Goal: Complete application form

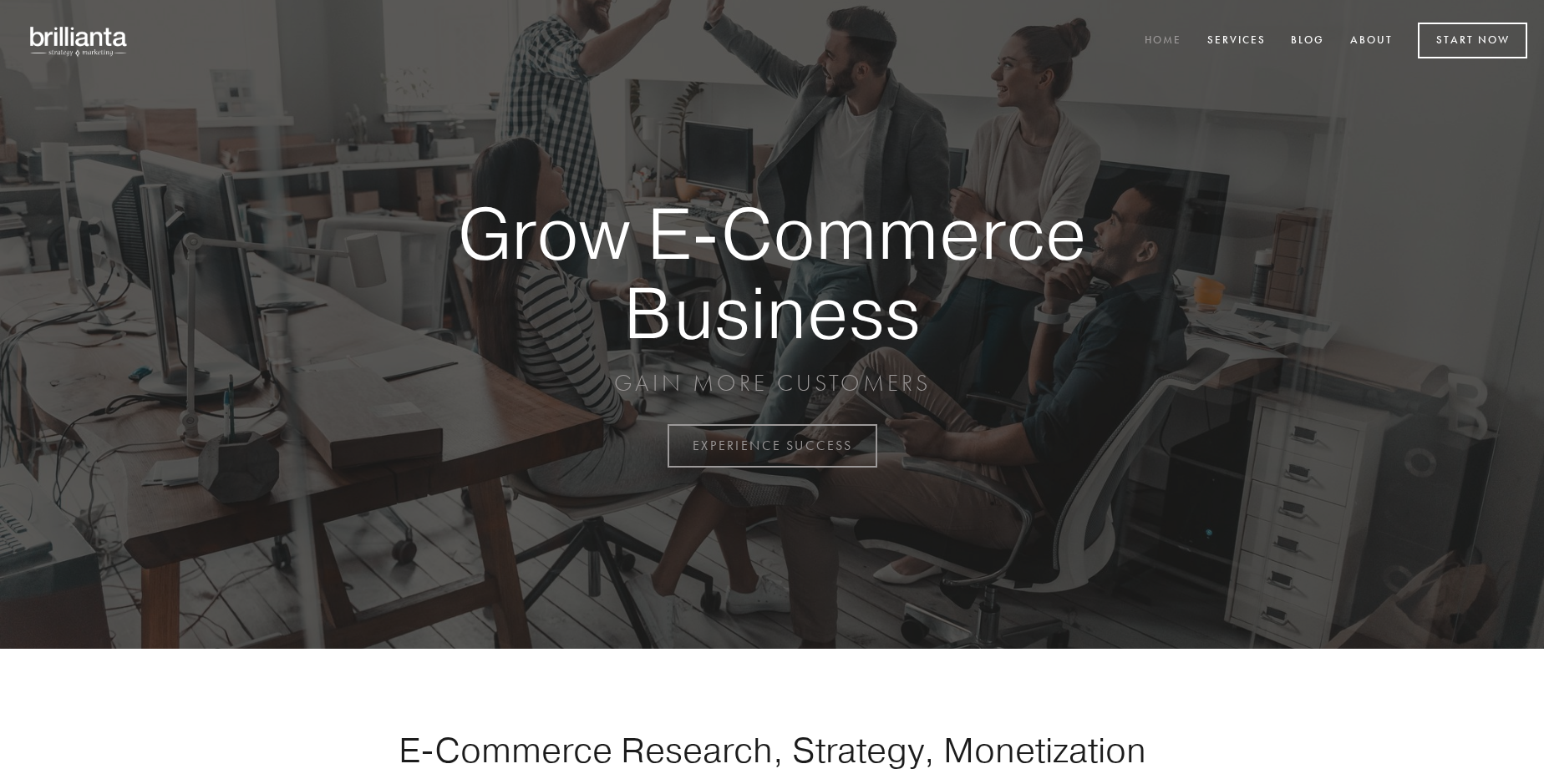
scroll to position [4379, 0]
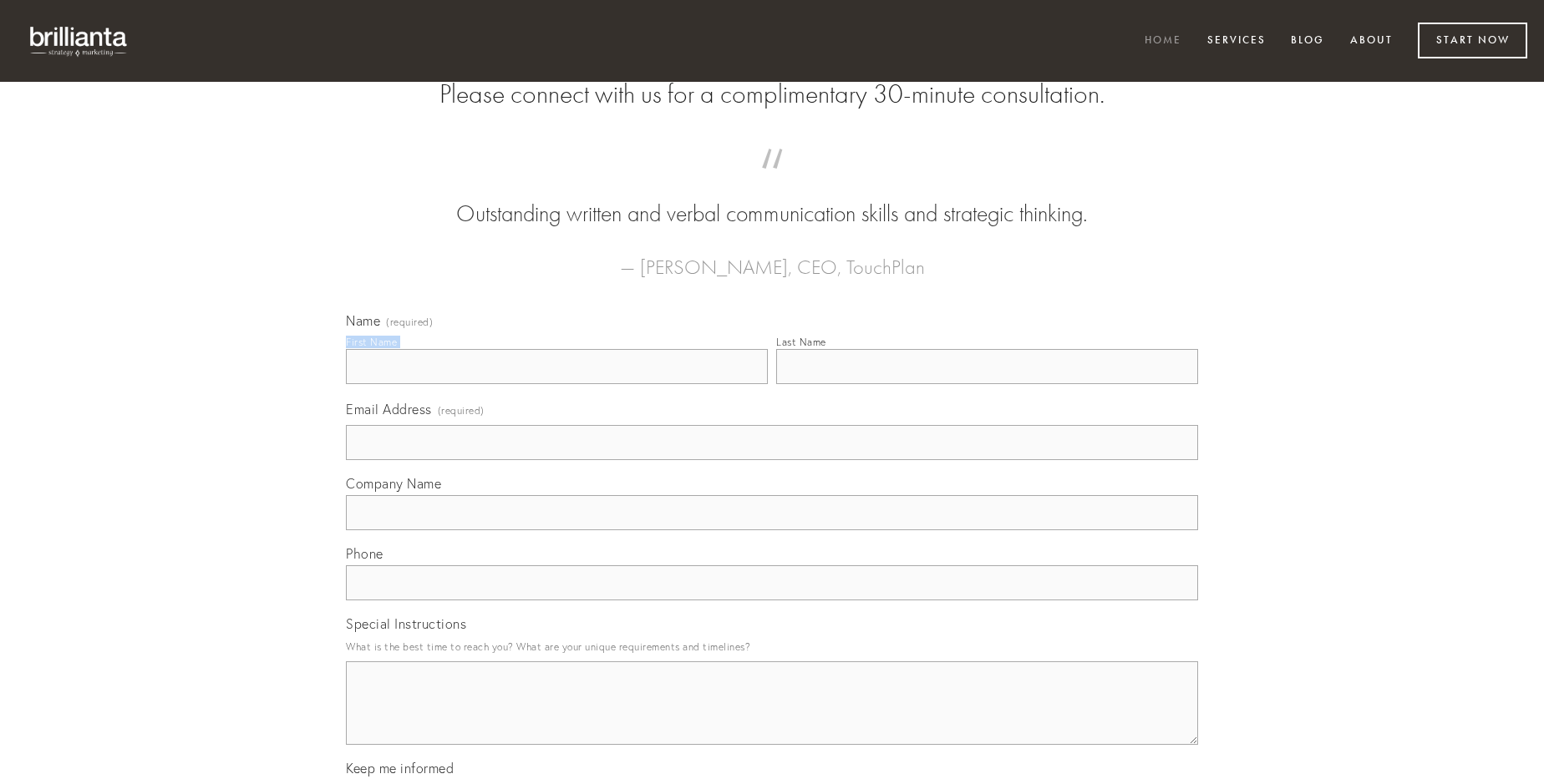
type input "[PERSON_NAME]"
click at [987, 384] on input "Last Name" at bounding box center [987, 366] width 422 height 35
type input "[PERSON_NAME]"
click at [772, 460] on input "Email Address (required)" at bounding box center [772, 442] width 853 height 35
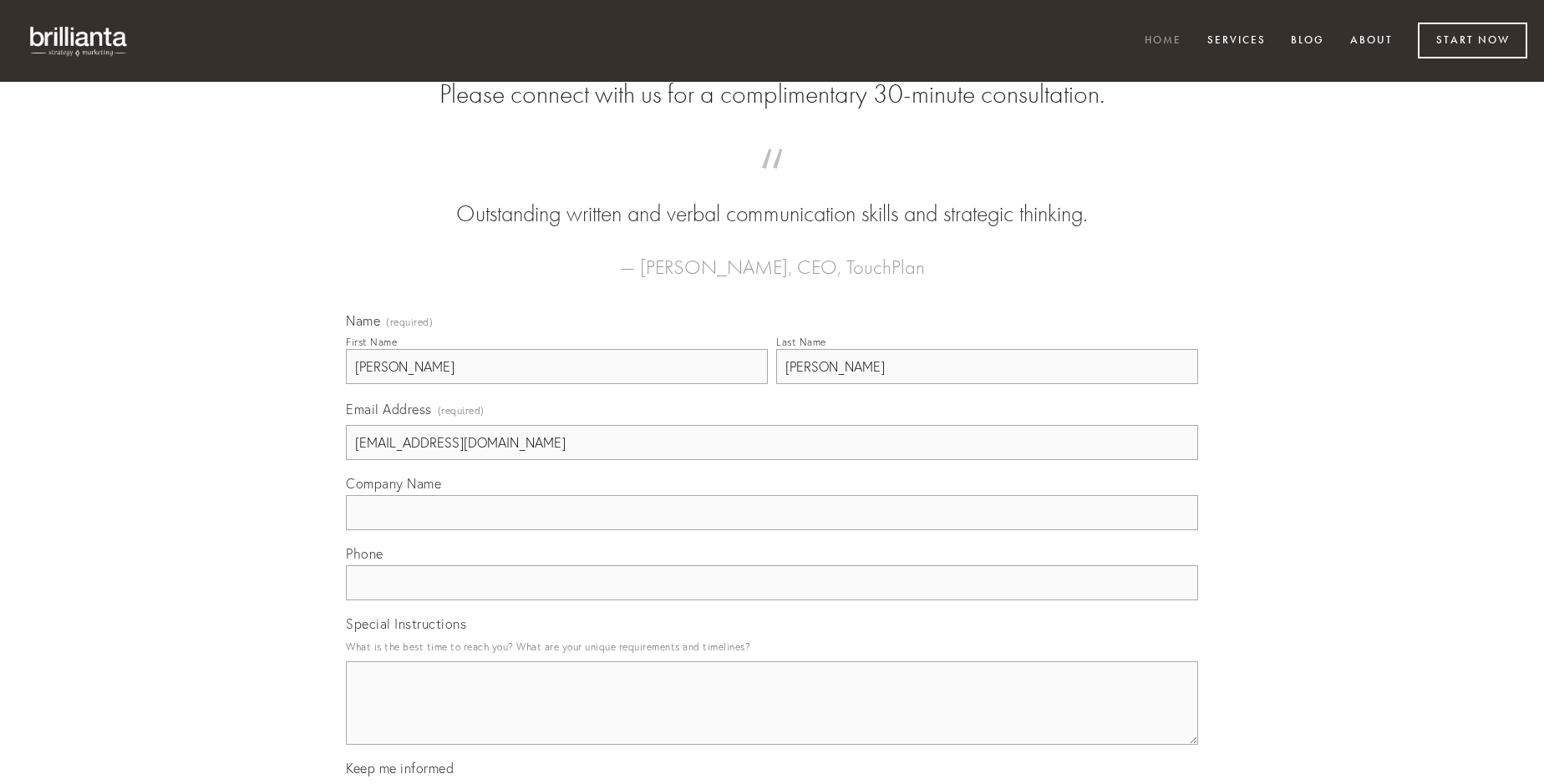
type input "[EMAIL_ADDRESS][DOMAIN_NAME]"
click at [772, 530] on input "Company Name" at bounding box center [772, 512] width 853 height 35
type input "spiritus"
click at [772, 600] on input "text" at bounding box center [772, 583] width 853 height 35
click at [772, 718] on textarea "Special Instructions" at bounding box center [772, 703] width 853 height 83
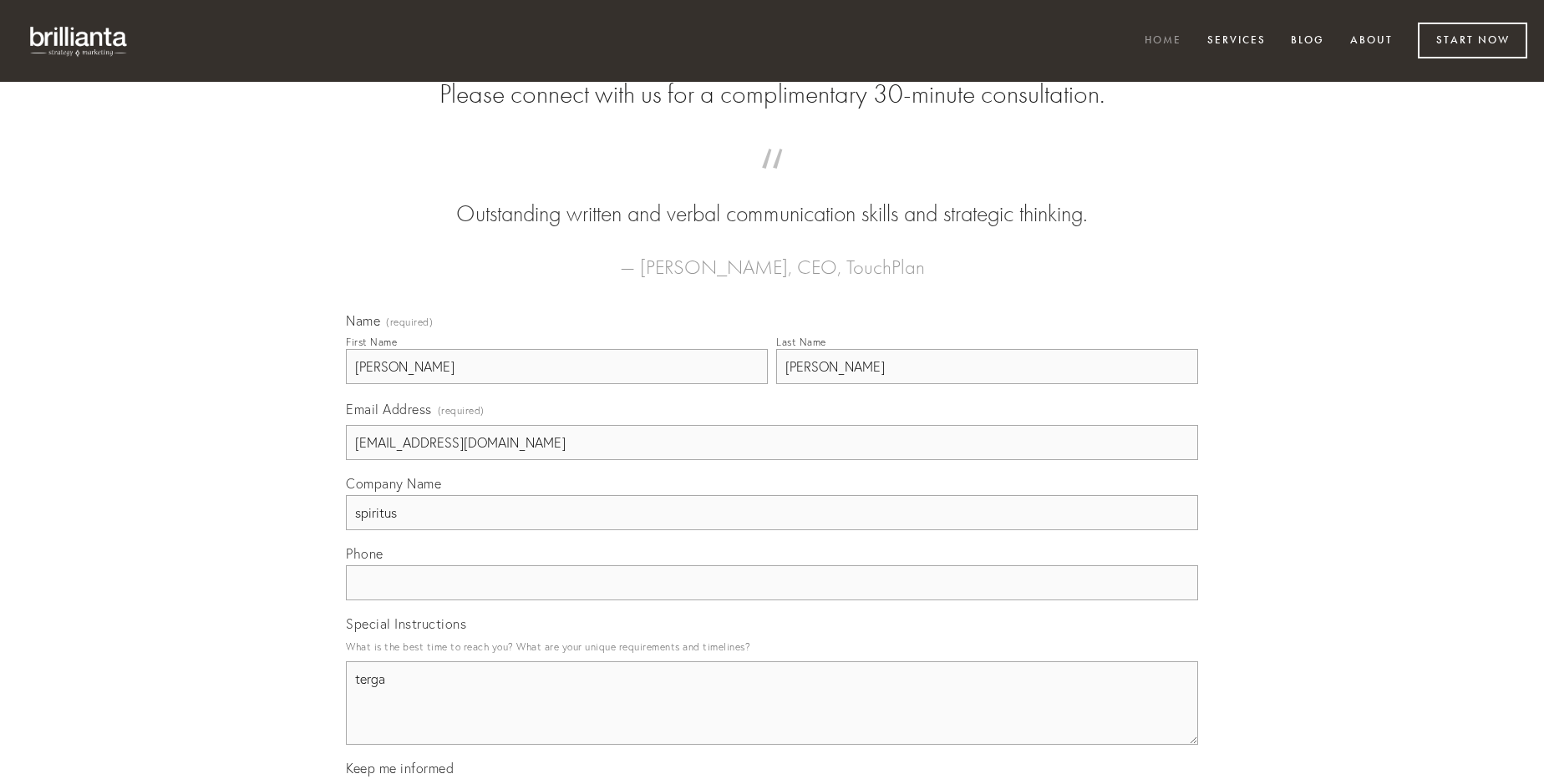
type textarea "terga"
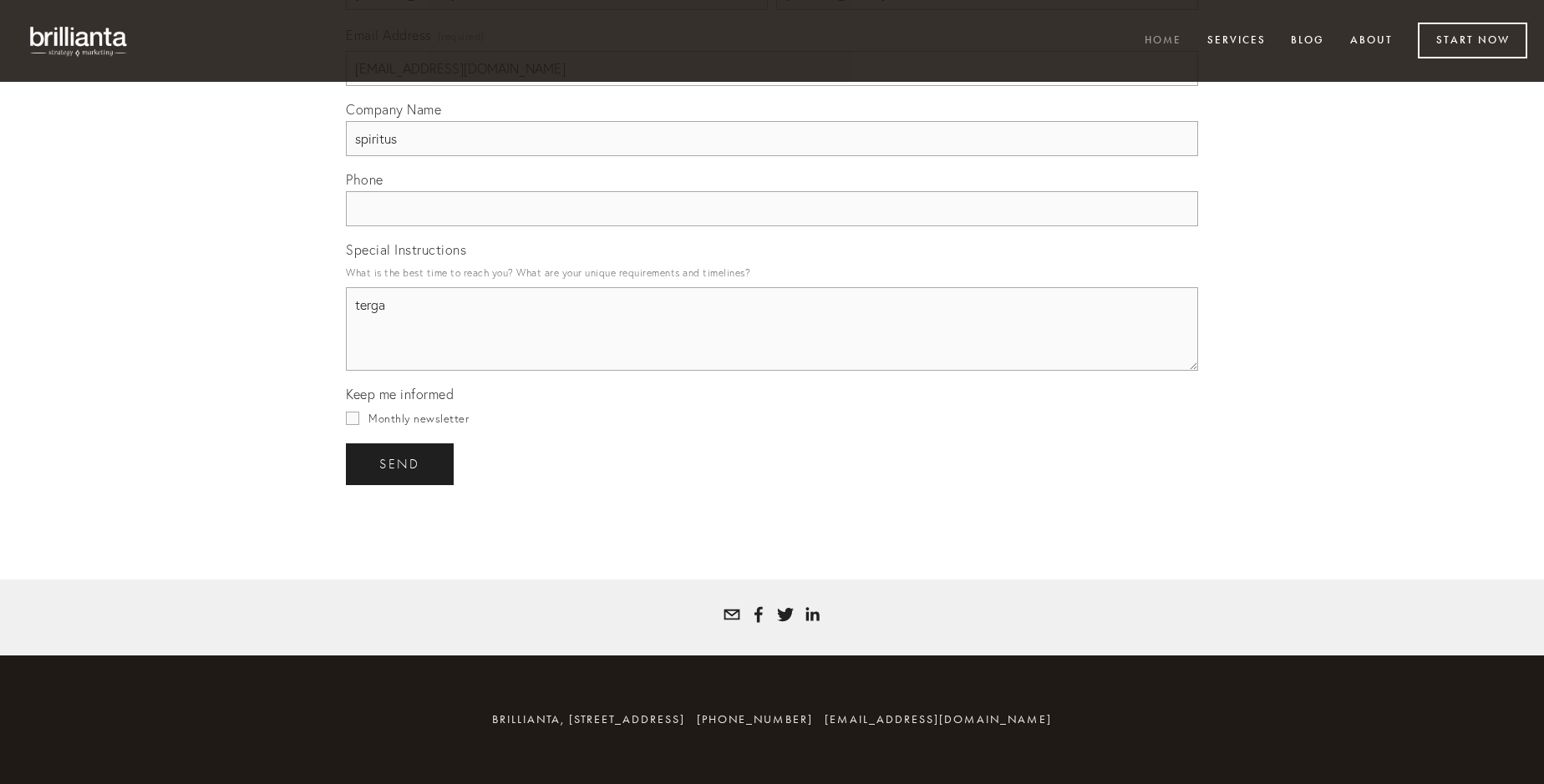
click at [401, 464] on span "send" at bounding box center [400, 465] width 41 height 15
